Goal: Task Accomplishment & Management: Complete application form

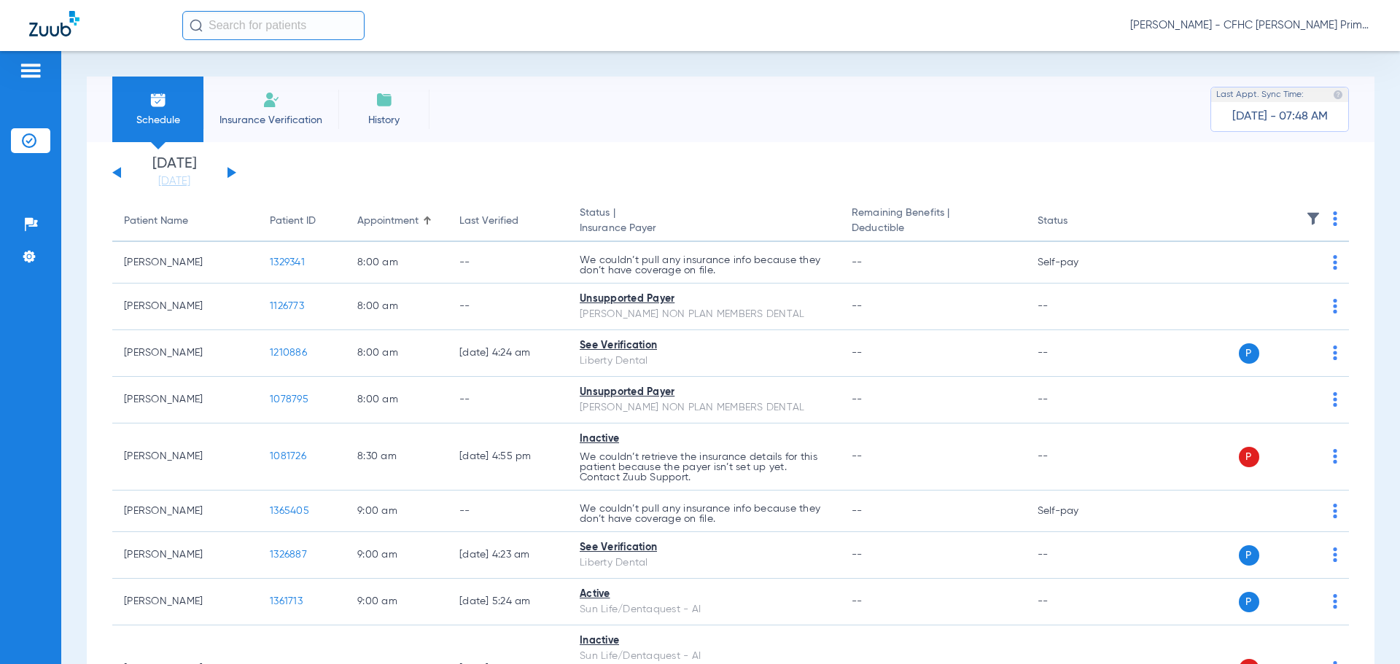
click at [281, 117] on span "Insurance Verification" at bounding box center [270, 120] width 113 height 15
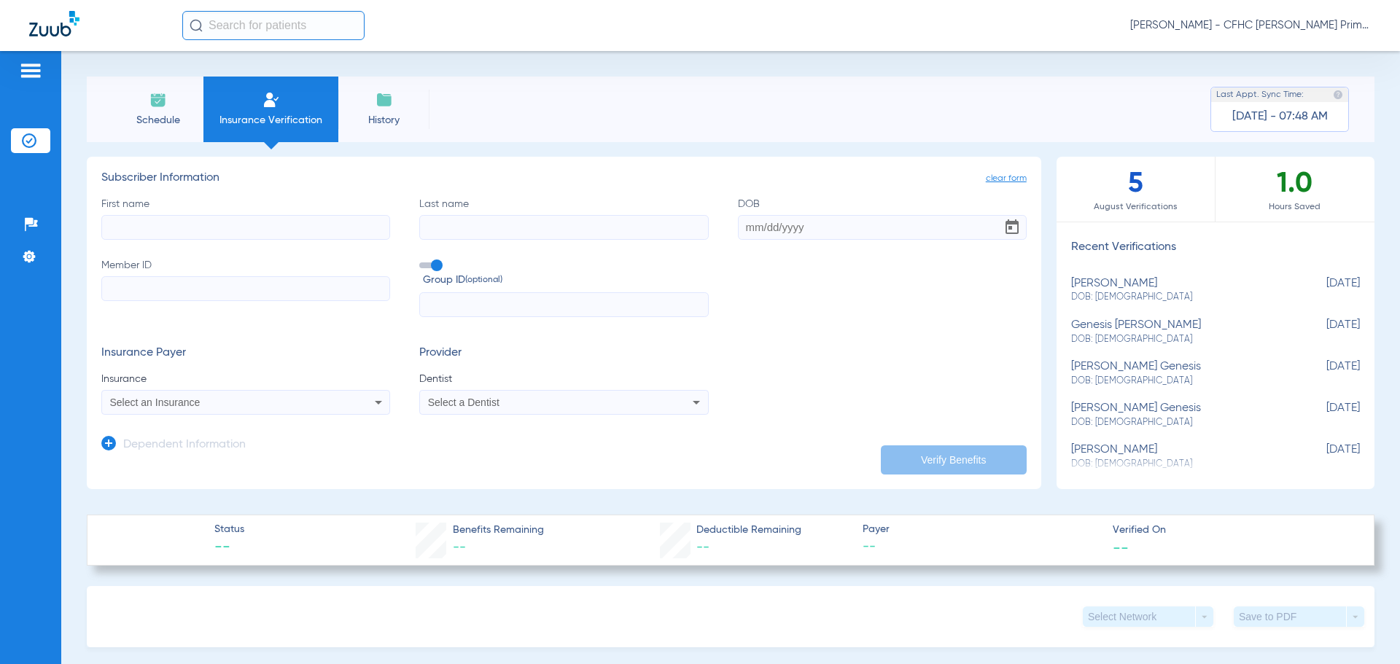
click at [330, 226] on input "First name" at bounding box center [245, 227] width 289 height 25
type input "c"
type input "Chloey"
type input "Brown"
click at [741, 229] on input "DOB" at bounding box center [882, 227] width 289 height 25
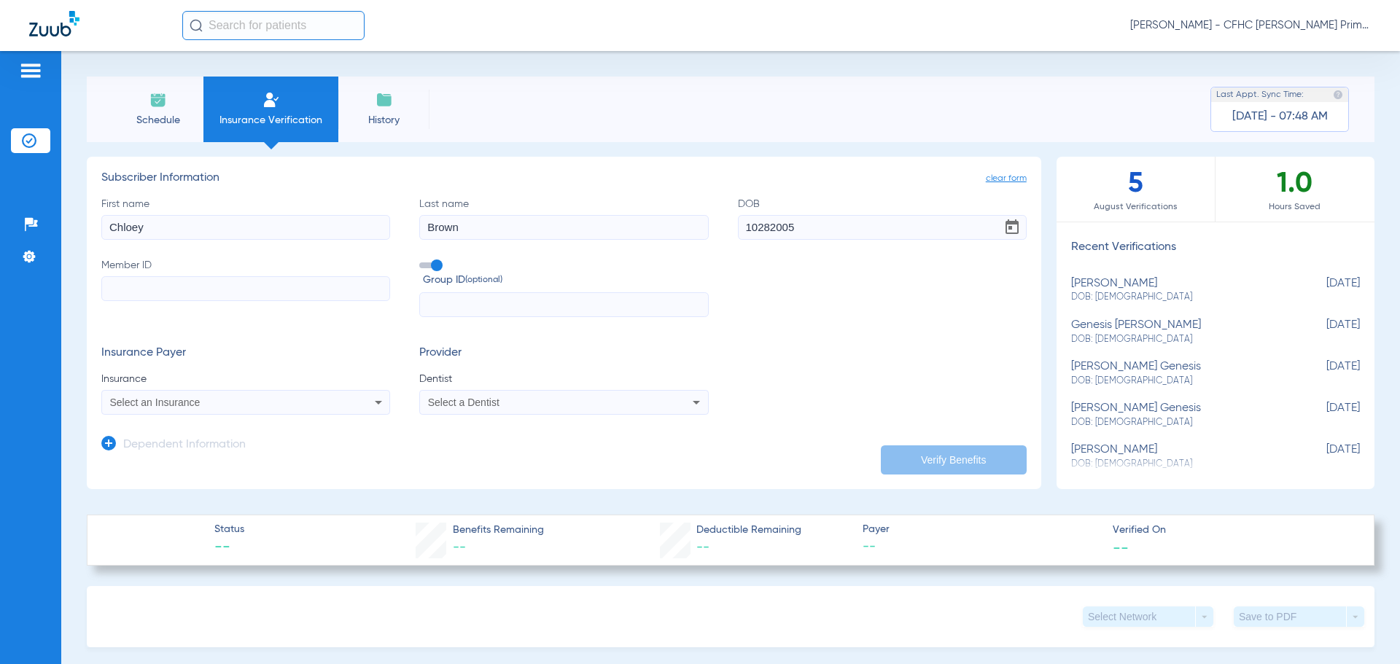
type input "[DATE]"
drag, startPoint x: 432, startPoint y: 269, endPoint x: 373, endPoint y: 284, distance: 61.0
click at [430, 268] on span at bounding box center [430, 265] width 22 height 6
click at [422, 260] on input "Group ID (optional)" at bounding box center [422, 260] width 0 height 0
click at [314, 287] on input "Member ID" at bounding box center [245, 288] width 289 height 25
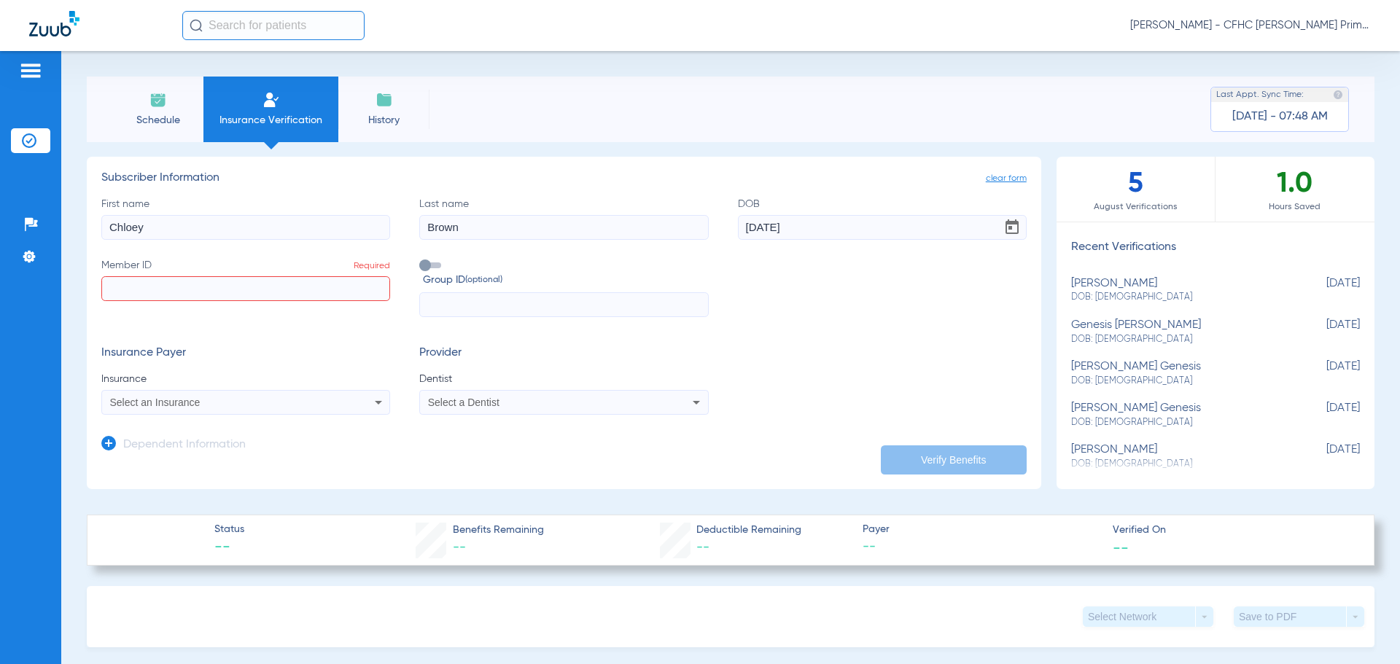
click at [155, 288] on input "Member ID Required" at bounding box center [245, 288] width 289 height 25
type input "9540291542"
click at [171, 401] on span "Select an Insurance" at bounding box center [155, 403] width 90 height 12
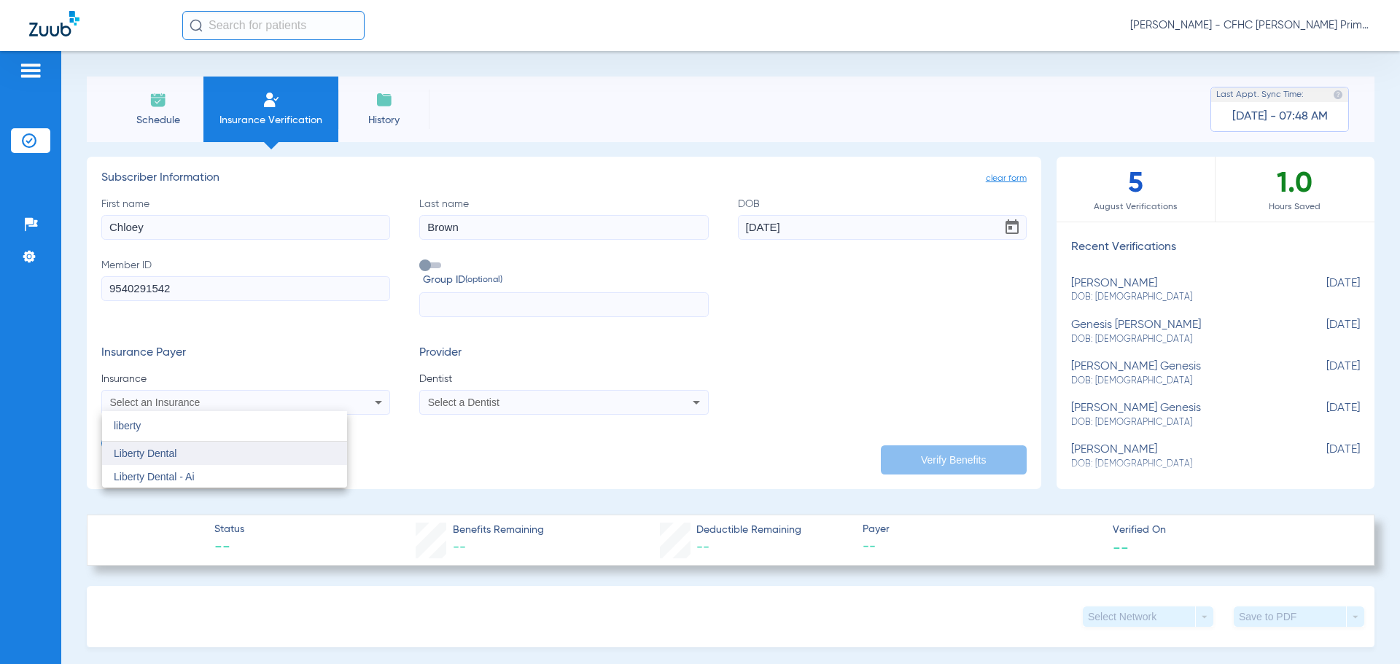
type input "liberty"
click at [183, 458] on mat-option "Liberty Dental" at bounding box center [224, 453] width 245 height 23
click at [459, 393] on mat-select "Select a Dentist" at bounding box center [563, 402] width 289 height 25
click at [462, 399] on span "Select a Dentist" at bounding box center [463, 403] width 71 height 12
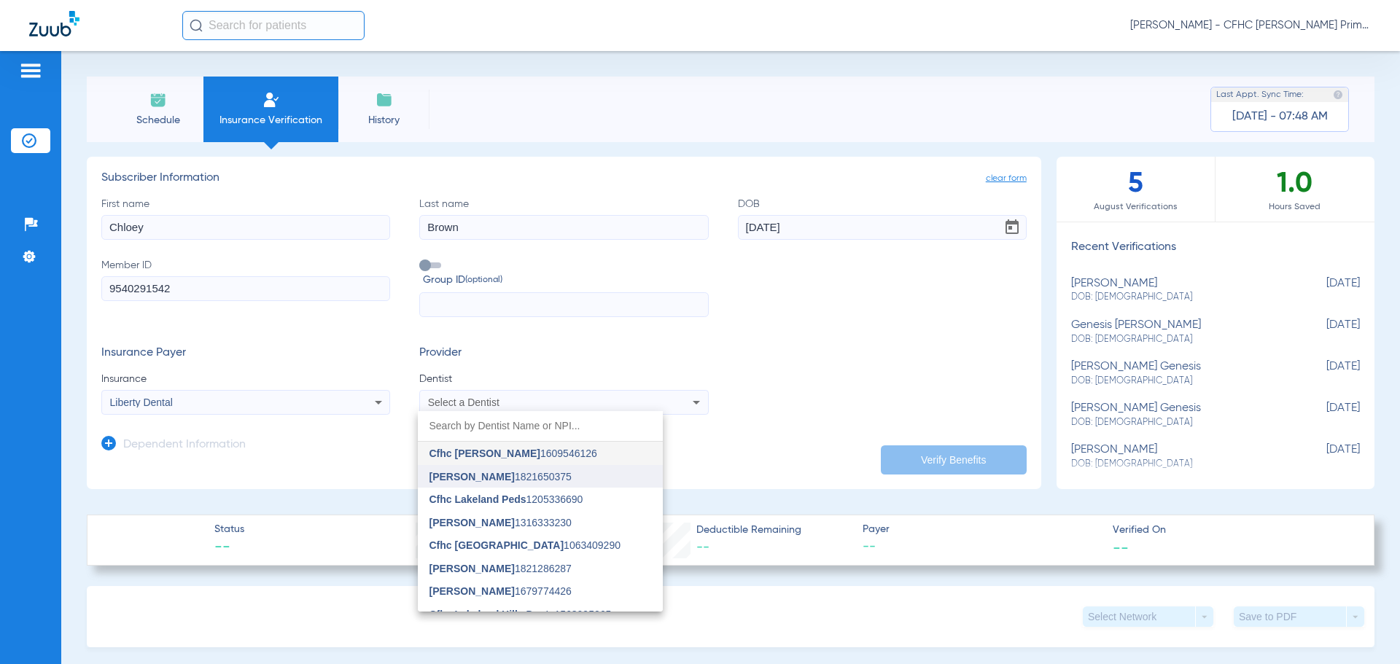
click at [488, 478] on span "[PERSON_NAME]" at bounding box center [471, 477] width 85 height 12
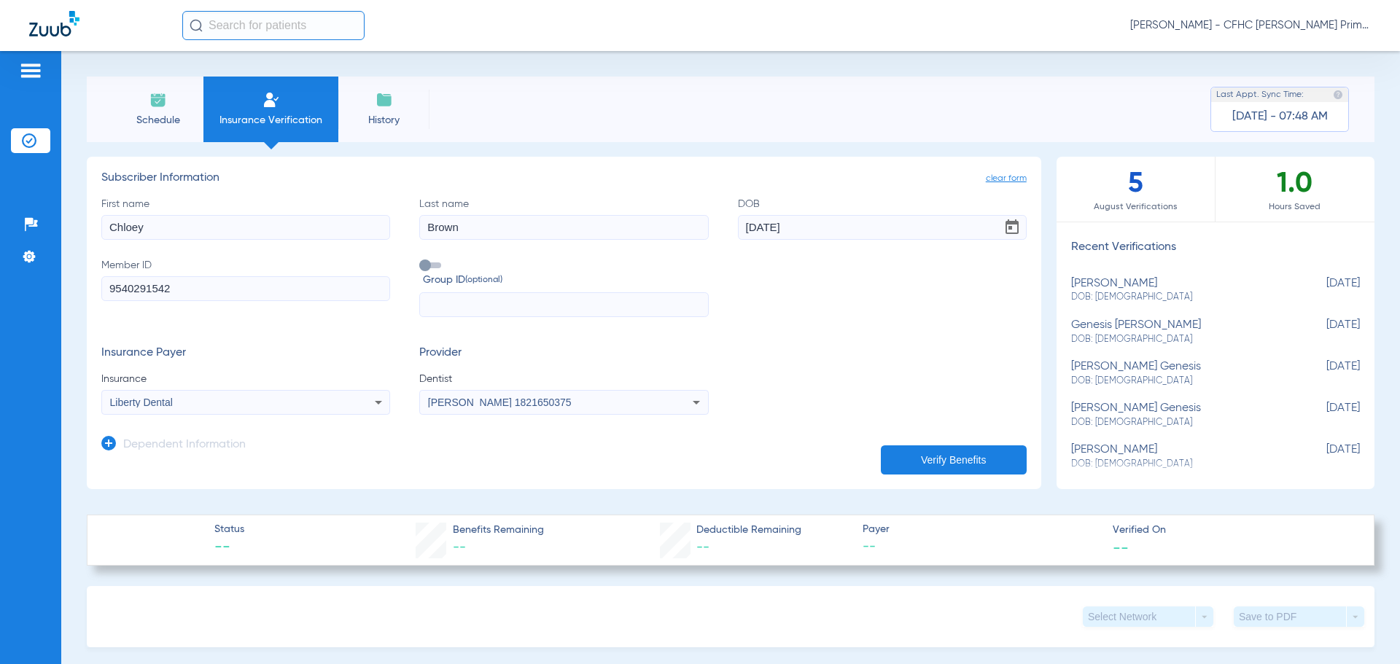
click at [918, 460] on button "Verify Benefits" at bounding box center [954, 459] width 146 height 29
drag, startPoint x: 103, startPoint y: 289, endPoint x: 174, endPoint y: 291, distance: 70.8
click at [174, 291] on input "9540291542" at bounding box center [245, 288] width 289 height 25
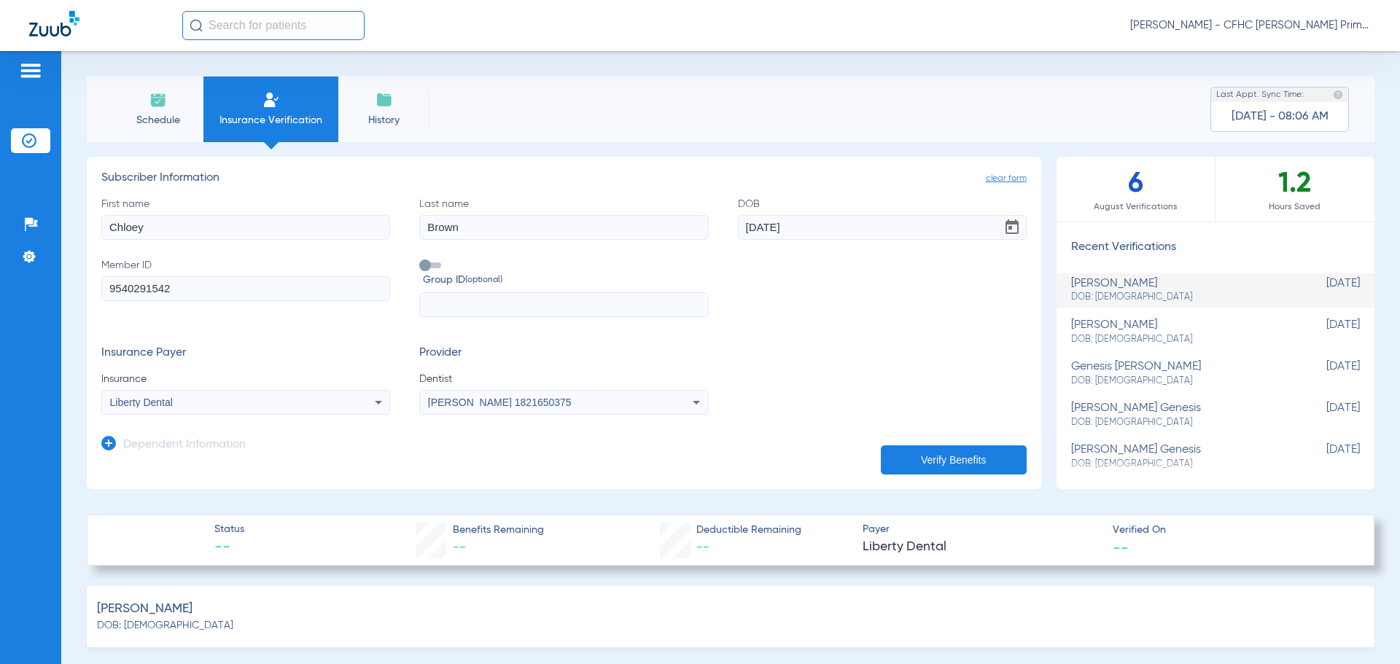
type input "1"
click at [155, 119] on span "Schedule" at bounding box center [157, 120] width 69 height 15
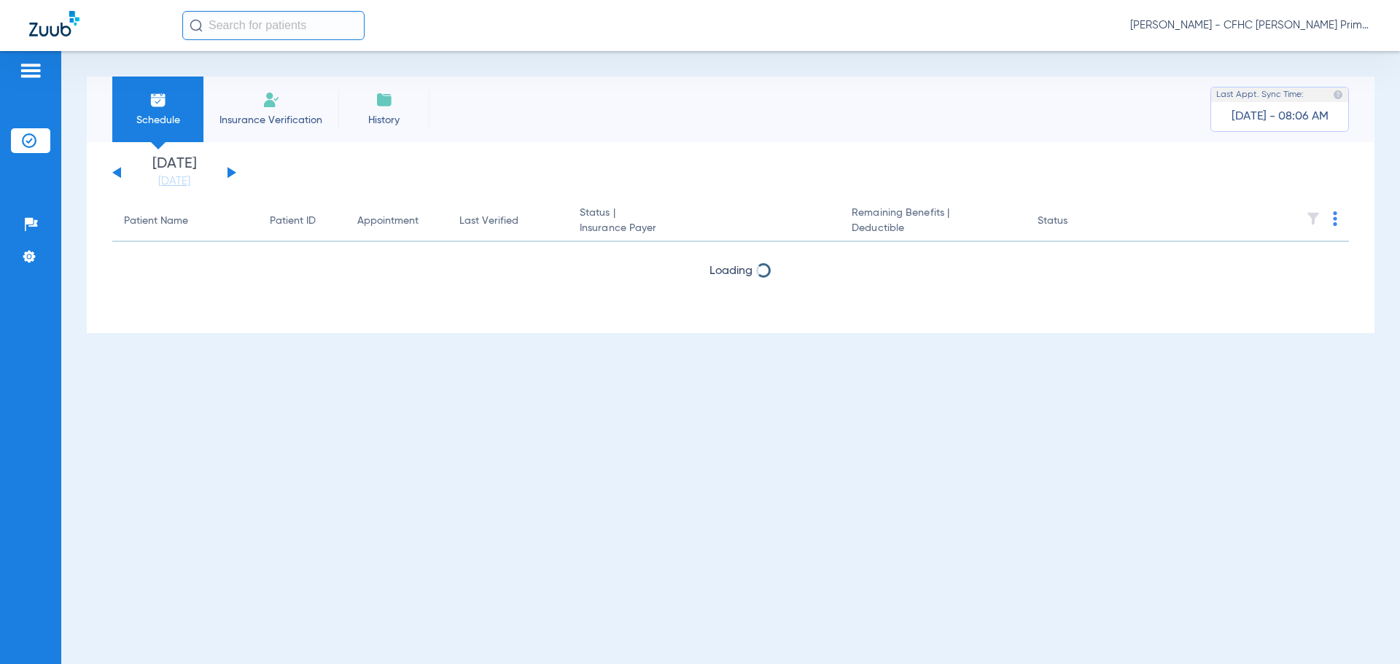
click at [253, 125] on span "Insurance Verification" at bounding box center [270, 120] width 113 height 15
